Goal: Information Seeking & Learning: Learn about a topic

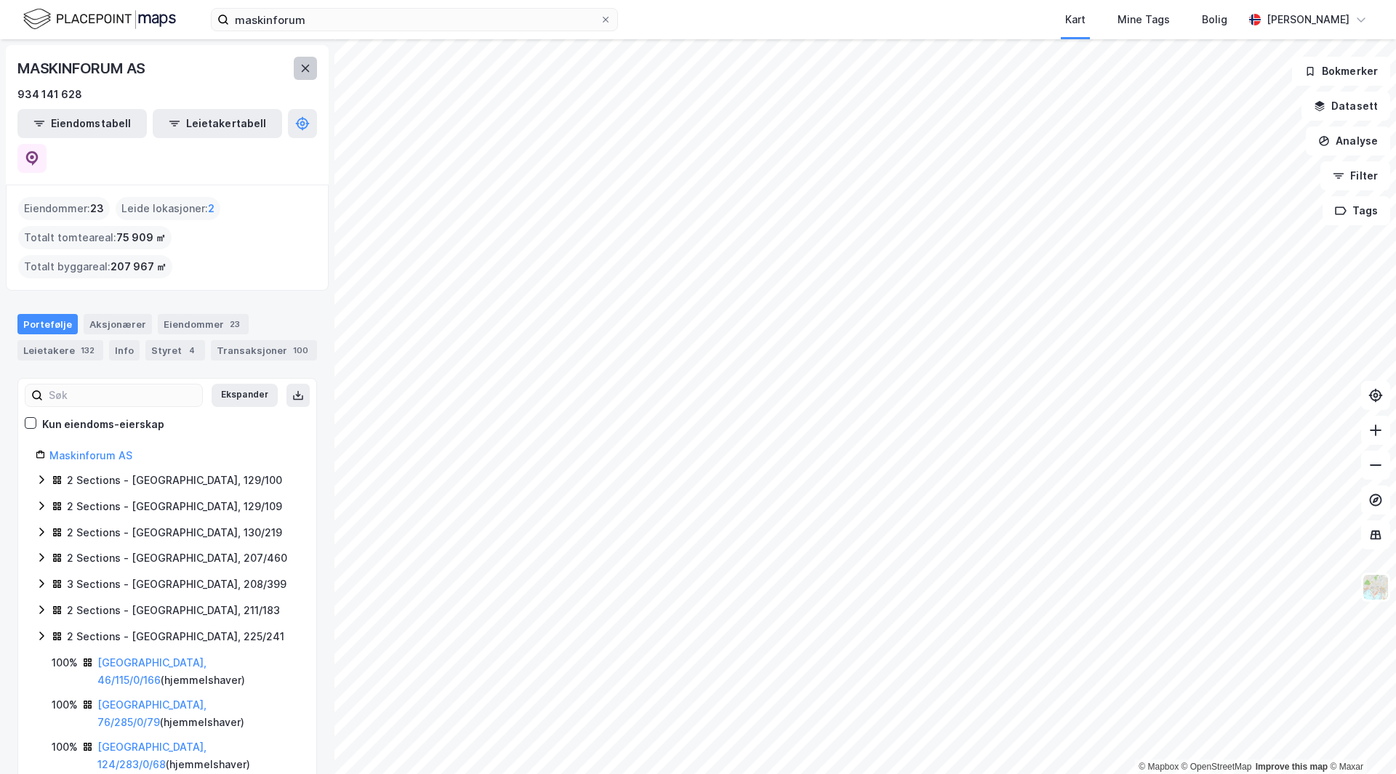
click at [302, 74] on button at bounding box center [305, 68] width 23 height 23
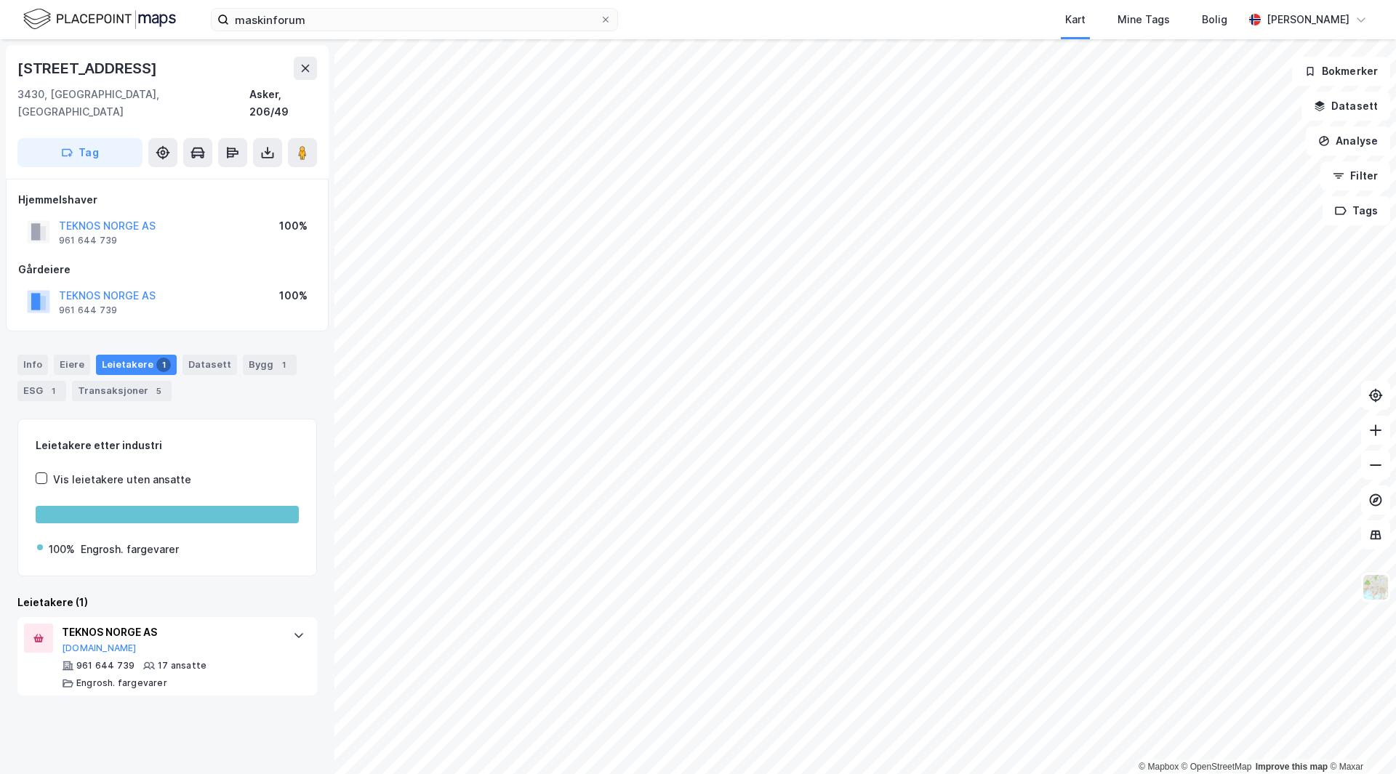
click at [190, 261] on div "Gårdeiere" at bounding box center [167, 269] width 298 height 17
